Goal: Information Seeking & Learning: Compare options

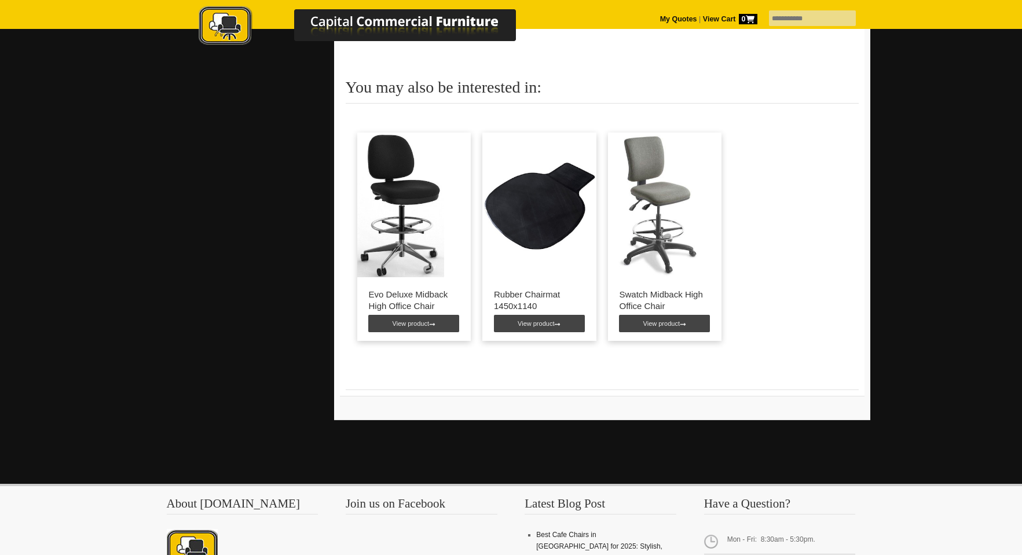
scroll to position [985, 0]
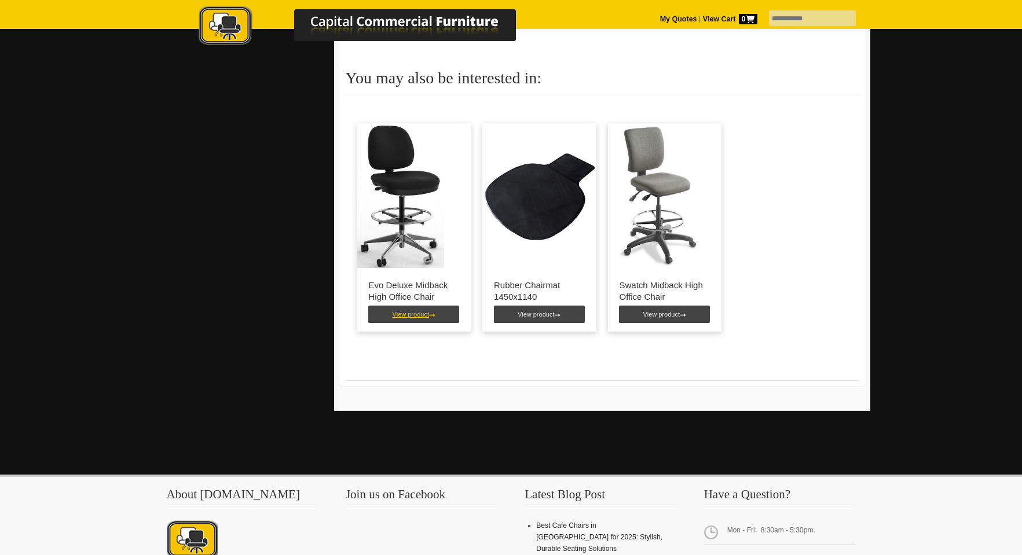
click at [418, 307] on link "View product" at bounding box center [413, 314] width 91 height 17
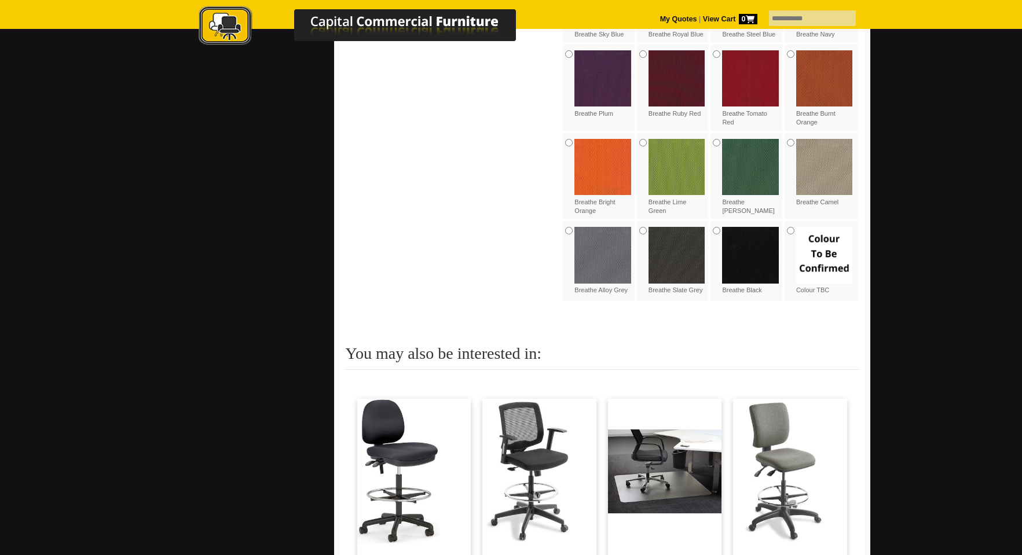
scroll to position [1274, 0]
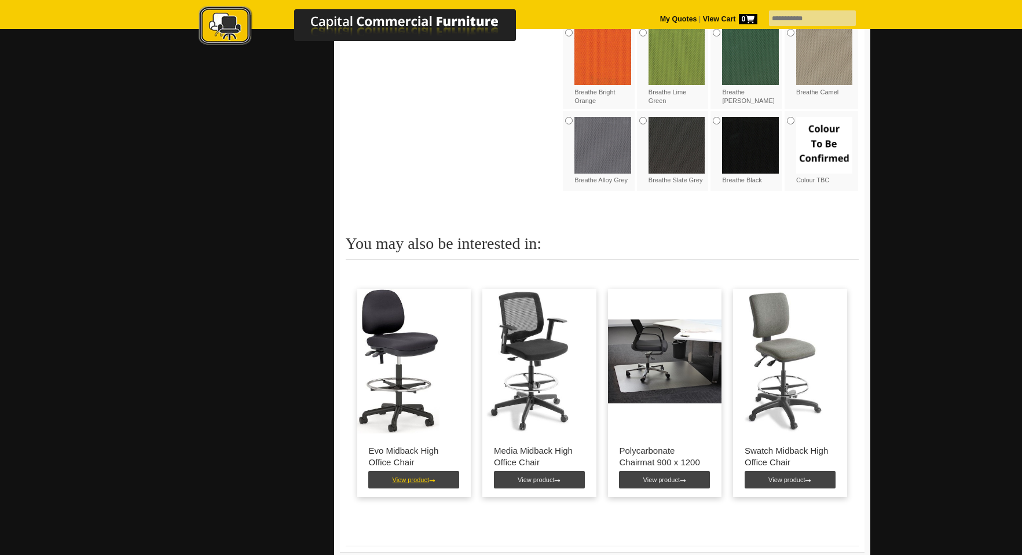
click at [430, 478] on icon at bounding box center [432, 481] width 6 height 6
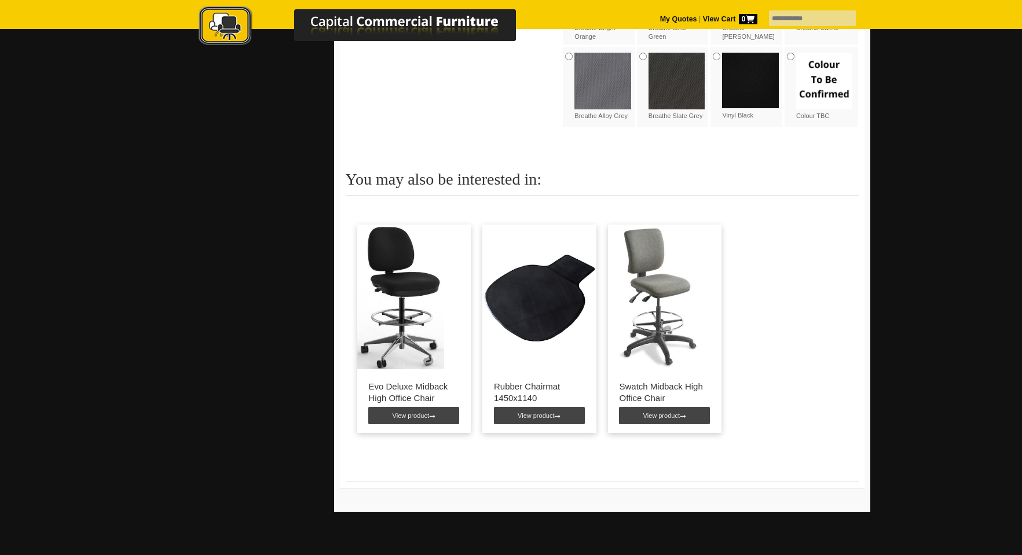
scroll to position [1390, 0]
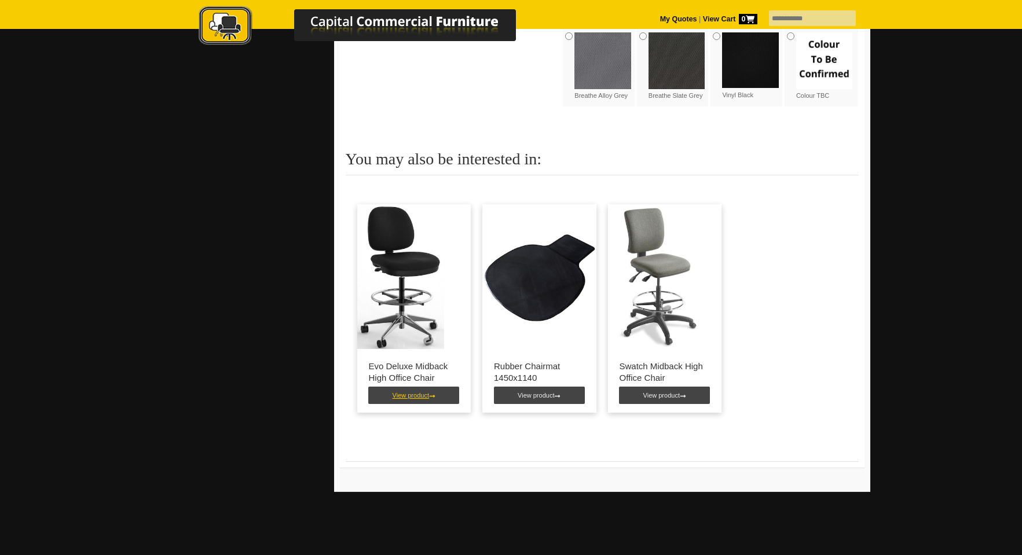
click at [418, 387] on link "View product" at bounding box center [413, 395] width 91 height 17
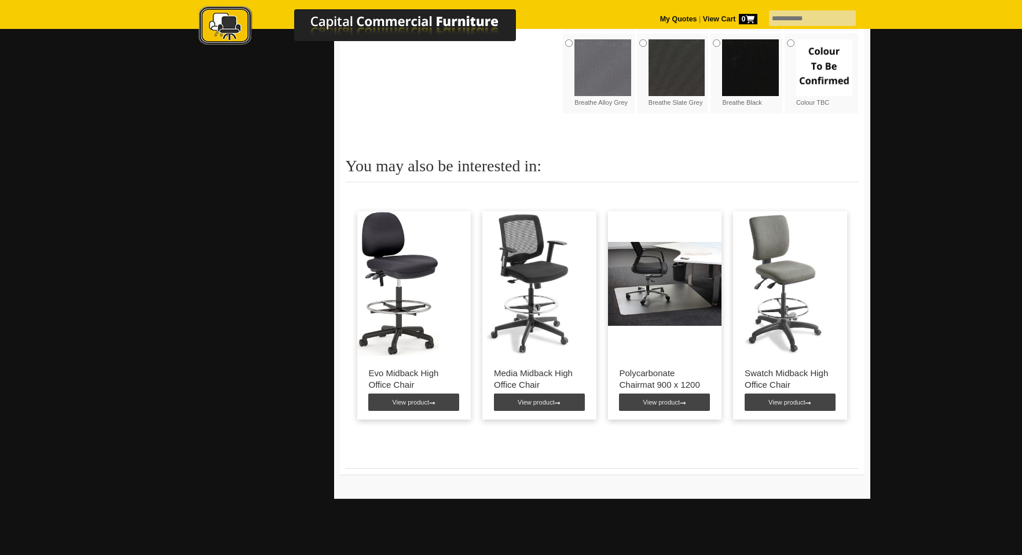
scroll to position [1295, 0]
